Goal: Navigation & Orientation: Find specific page/section

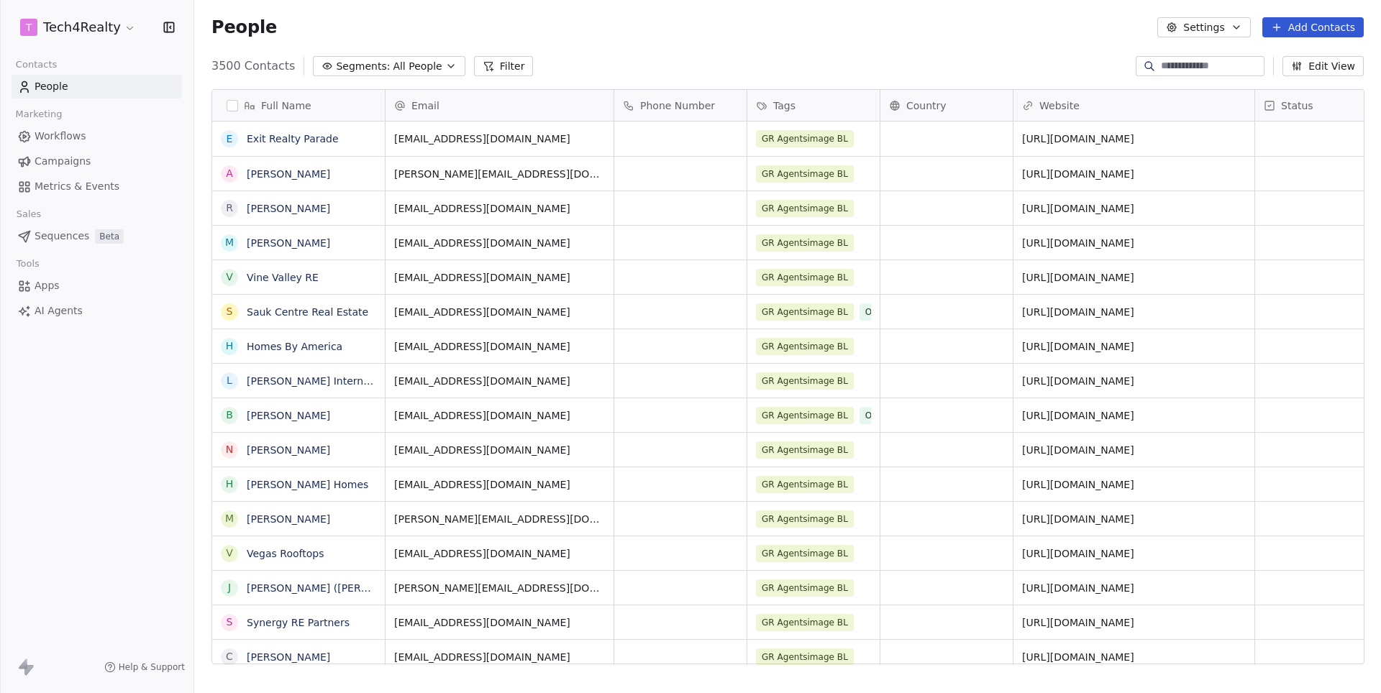
scroll to position [610, 1186]
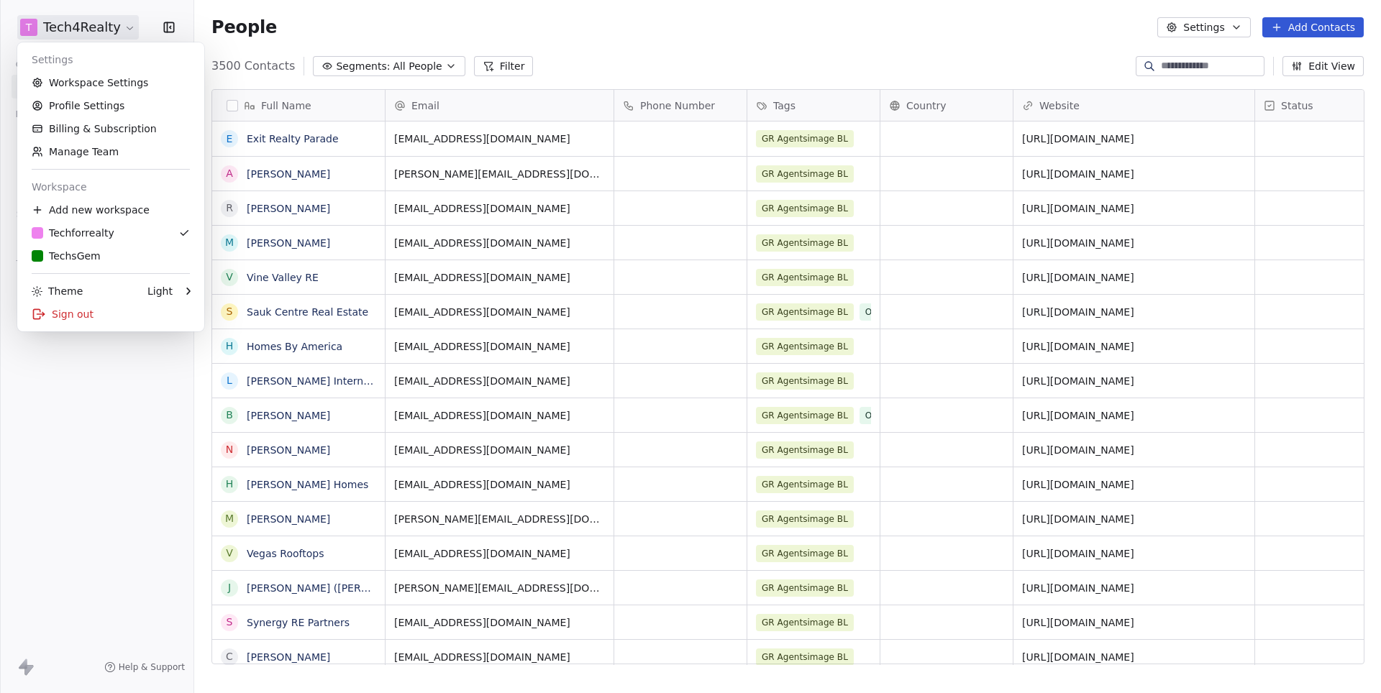
click at [121, 30] on html "T Tech4Realty Contacts People Marketing Workflows Campaigns Metrics & Events Sa…" at bounding box center [690, 346] width 1381 height 693
click at [96, 90] on link "Workspace Settings" at bounding box center [110, 82] width 175 height 23
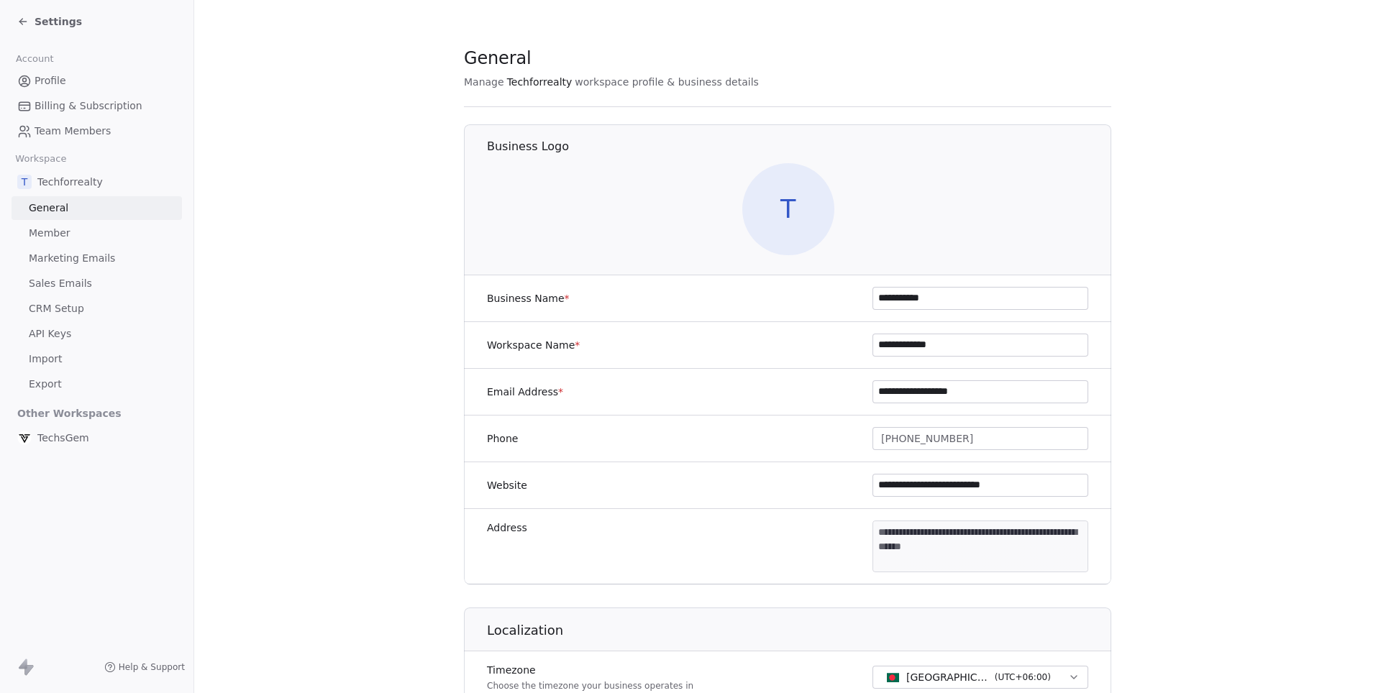
click at [59, 283] on span "Sales Emails" at bounding box center [60, 283] width 63 height 15
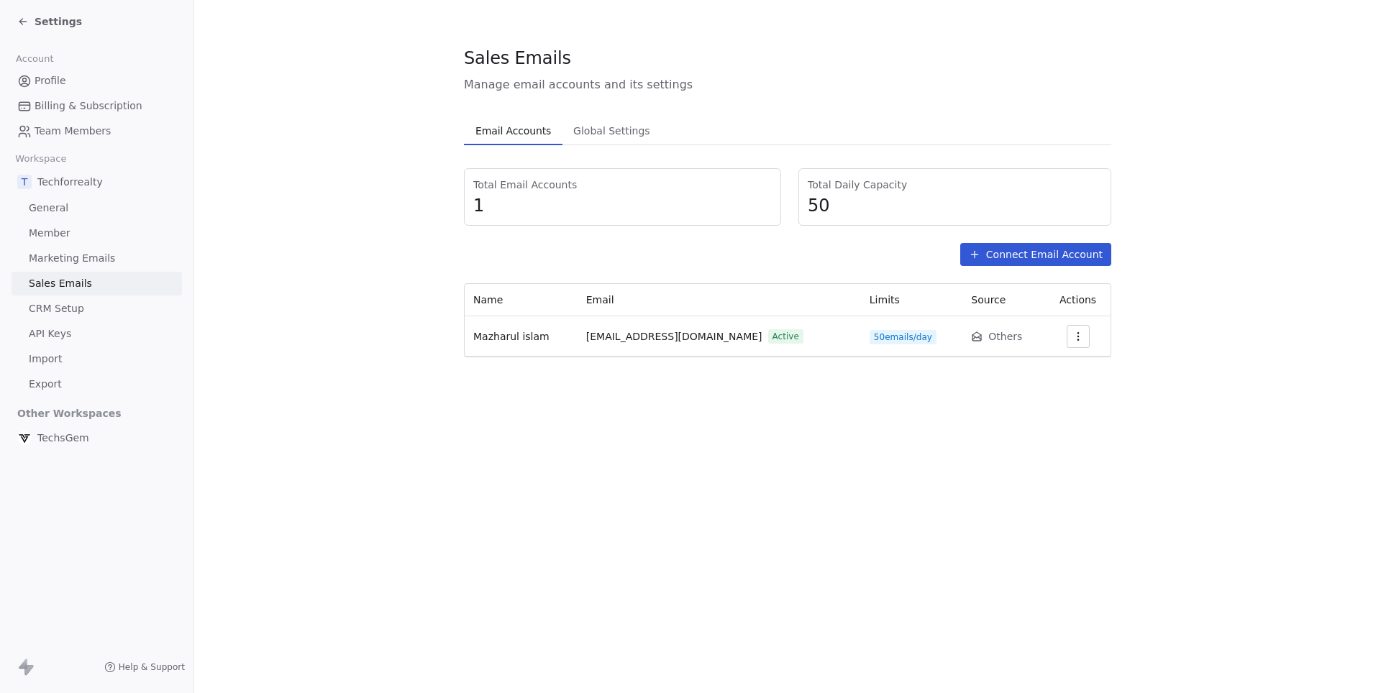
click at [49, 26] on span "Settings" at bounding box center [58, 21] width 47 height 14
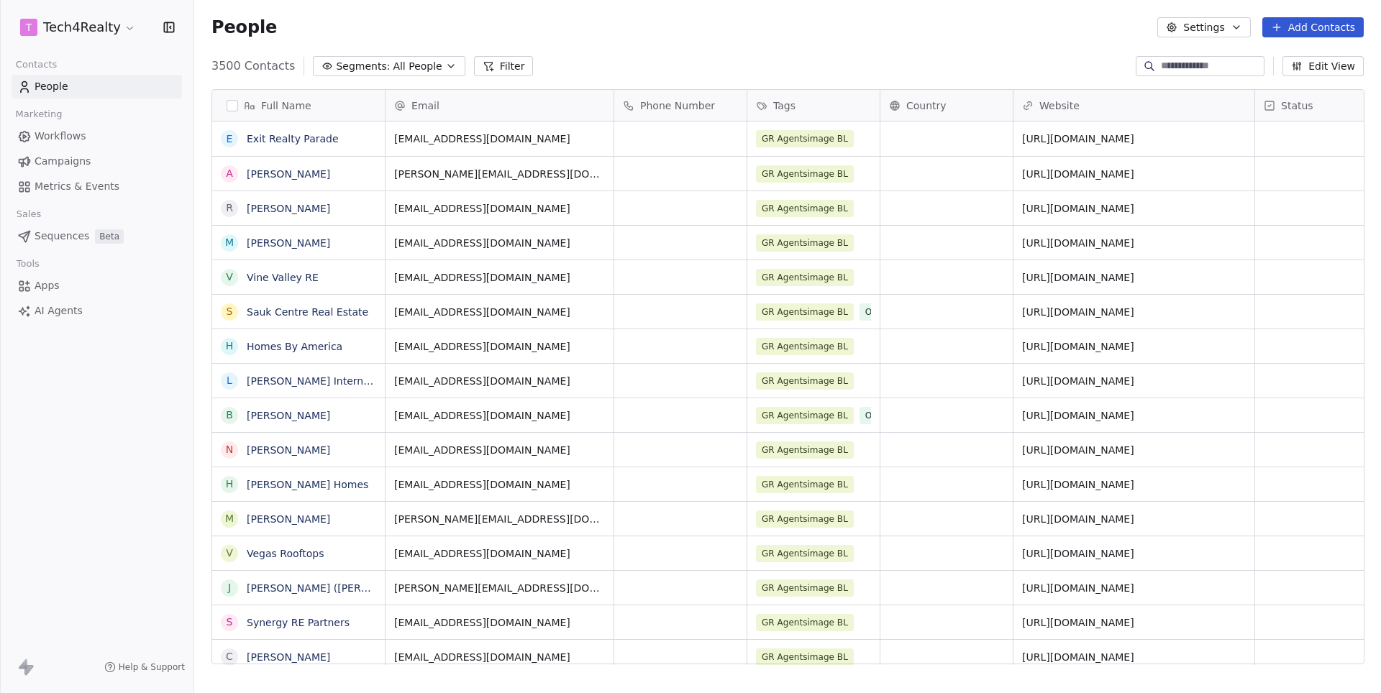
scroll to position [1, 1]
click at [63, 229] on span "Sequences" at bounding box center [62, 236] width 55 height 15
